Goal: Task Accomplishment & Management: Complete application form

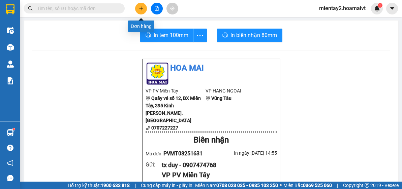
click at [145, 8] on button at bounding box center [141, 9] width 12 height 12
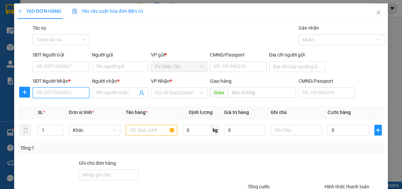
click at [82, 91] on input "SĐT Người Nhận *" at bounding box center [61, 93] width 56 height 11
paste input "0937322641"
type input "0937322641"
click at [72, 104] on div "0937322641 - THÁI" at bounding box center [60, 106] width 48 height 7
type input "THÁI"
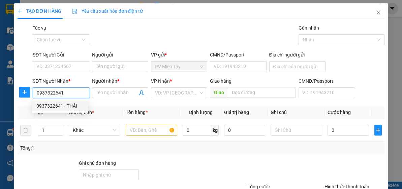
type input "phuoc thai"
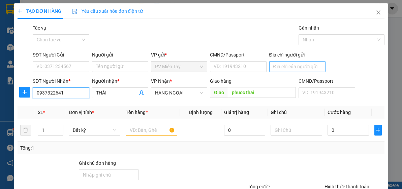
type input "0937322641"
click at [283, 64] on input "Địa chỉ người gửi" at bounding box center [297, 66] width 56 height 11
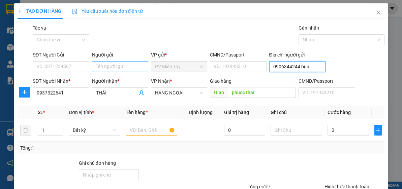
type input "0906344244 buu"
click at [128, 68] on input "Người gửi" at bounding box center [120, 66] width 56 height 11
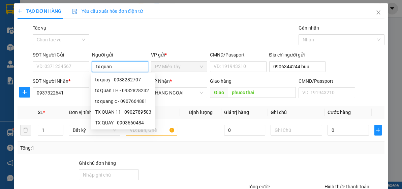
type input "tx quang"
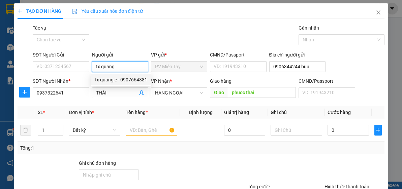
click at [122, 81] on div "tx quang c - 0907664881" at bounding box center [121, 79] width 52 height 7
type input "0907664881"
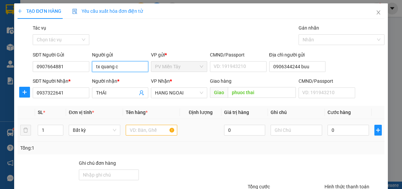
type input "tx quang c"
click at [144, 133] on input "text" at bounding box center [152, 130] width 52 height 11
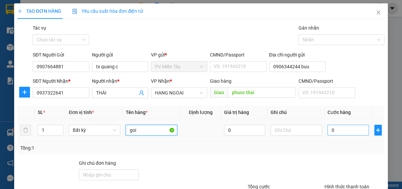
type input "goi"
click at [334, 132] on input "0" at bounding box center [348, 130] width 41 height 11
type input "4"
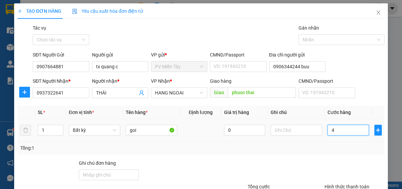
type input "40"
type input "40.000"
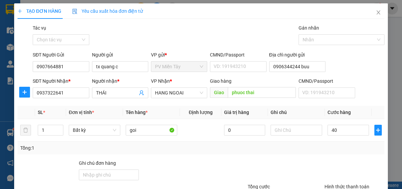
type input "40.000"
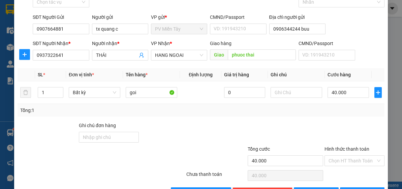
scroll to position [59, 0]
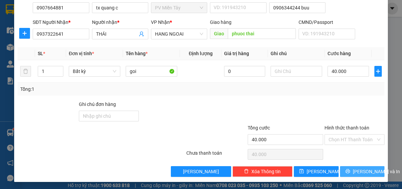
click at [363, 170] on span "[PERSON_NAME] và In" at bounding box center [376, 171] width 47 height 7
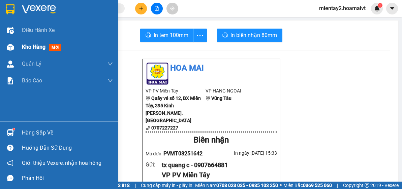
click at [25, 50] on span "Kho hàng" at bounding box center [34, 47] width 24 height 6
